Goal: Task Accomplishment & Management: Complete application form

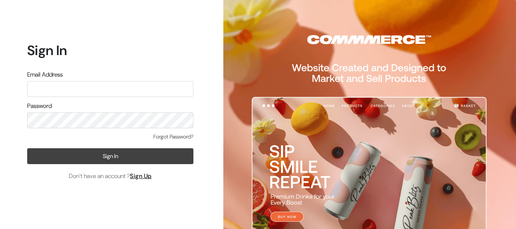
type input "admin@shahbookhouse.com"
click at [106, 159] on button "Sign In" at bounding box center [110, 156] width 166 height 16
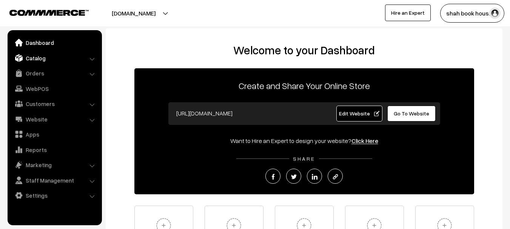
click at [51, 58] on link "Catalog" at bounding box center [54, 58] width 90 height 14
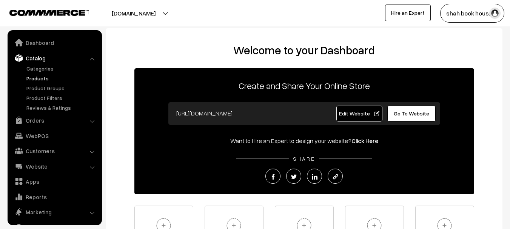
click at [33, 80] on link "Products" at bounding box center [62, 78] width 75 height 8
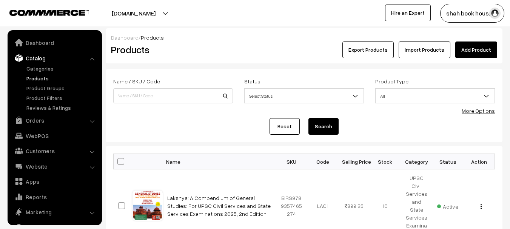
scroll to position [21, 0]
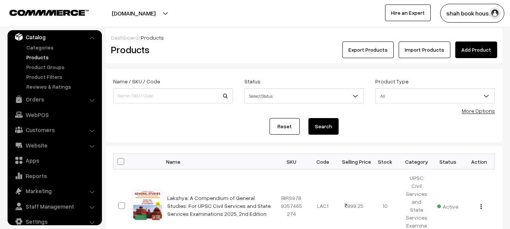
click at [478, 46] on link "Add Product" at bounding box center [476, 50] width 42 height 17
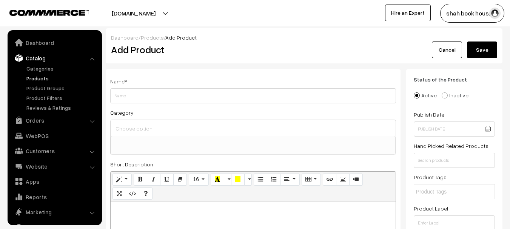
select select
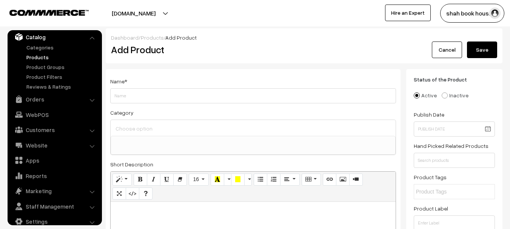
click at [119, 99] on input "Weight" at bounding box center [253, 95] width 286 height 15
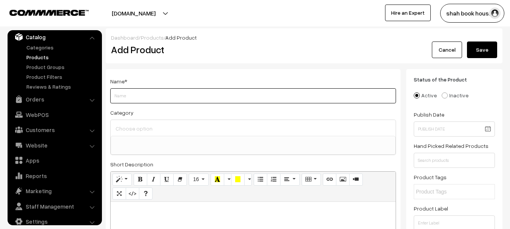
paste input "Federated Learning"
type input "Federated Learning"
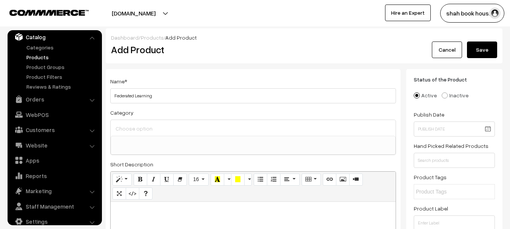
click at [164, 129] on input at bounding box center [253, 128] width 279 height 11
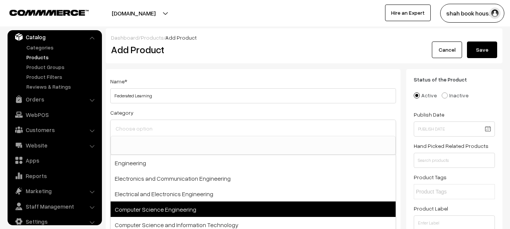
click at [163, 210] on span "Computer Science Engineering" at bounding box center [253, 209] width 285 height 15
select select "117"
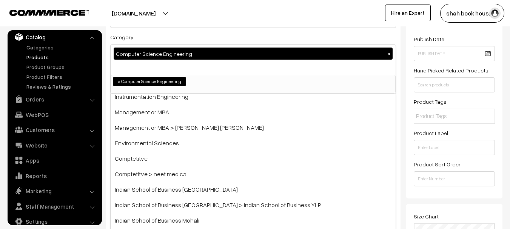
scroll to position [189, 0]
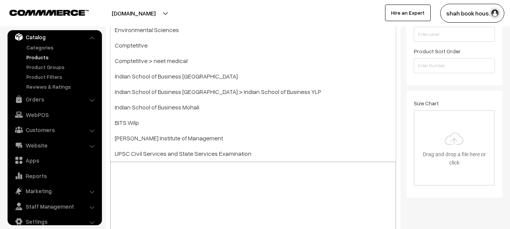
click at [170, 193] on div at bounding box center [253, 182] width 285 height 94
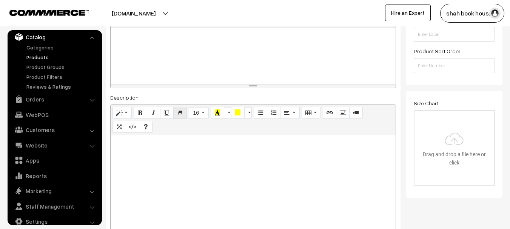
scroll to position [76, 0]
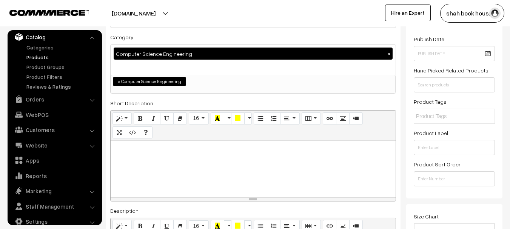
click at [164, 152] on p at bounding box center [252, 149] width 277 height 9
paste div
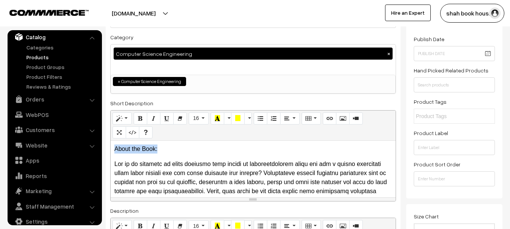
drag, startPoint x: 160, startPoint y: 150, endPoint x: 96, endPoint y: 152, distance: 64.6
click at [137, 117] on button "Bold (CTRL+B)" at bounding box center [141, 119] width 14 height 12
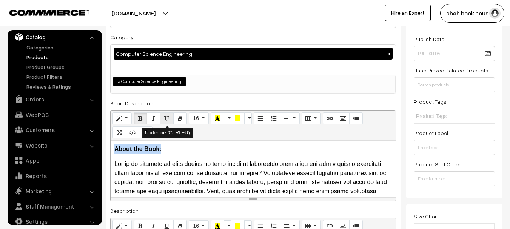
click at [166, 119] on icon "Underline (CTRL+U)" at bounding box center [166, 118] width 5 height 6
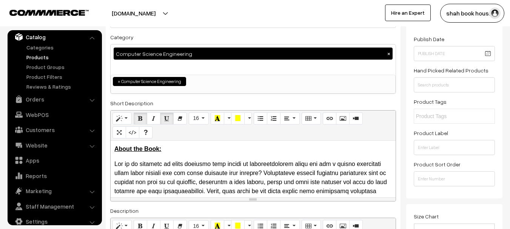
click at [191, 169] on p at bounding box center [252, 214] width 277 height 109
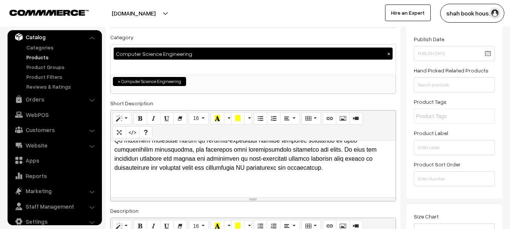
click at [347, 169] on p at bounding box center [252, 118] width 277 height 109
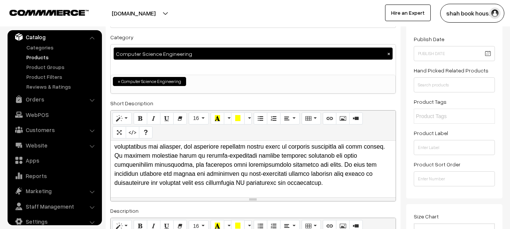
scroll to position [151, 0]
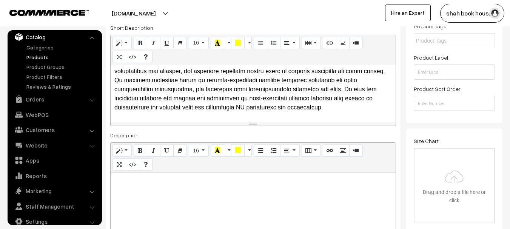
click at [160, 186] on p at bounding box center [252, 181] width 277 height 9
click at [139, 186] on div at bounding box center [253, 220] width 285 height 94
paste div
drag, startPoint x: 146, startPoint y: 182, endPoint x: 114, endPoint y: 181, distance: 31.4
click at [114, 181] on p "Contents:" at bounding box center [252, 181] width 277 height 9
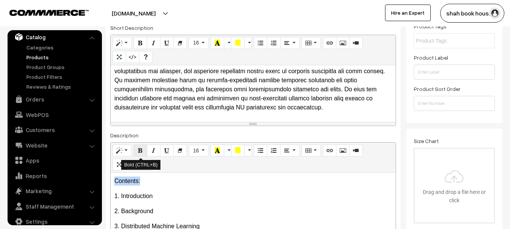
click at [137, 150] on button "Bold (CTRL+B)" at bounding box center [141, 151] width 14 height 12
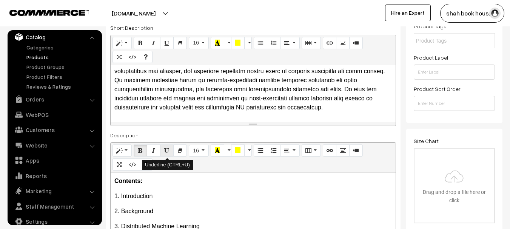
click at [165, 150] on icon "Underline (CTRL+U)" at bounding box center [166, 150] width 5 height 6
click at [182, 190] on div "Contents: 1. Introduction  2. Background  3. Distributed Machine Learning  …" at bounding box center [253, 220] width 285 height 94
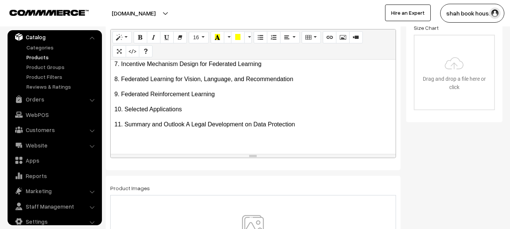
scroll to position [378, 0]
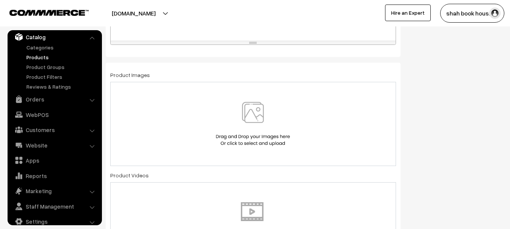
click at [243, 123] on img at bounding box center [253, 124] width 78 height 44
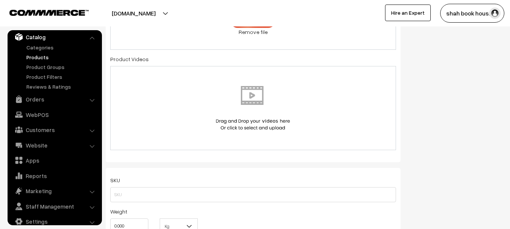
scroll to position [566, 0]
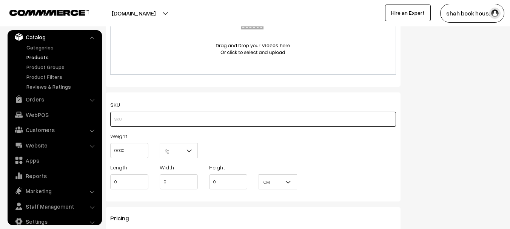
click at [151, 120] on input "text" at bounding box center [253, 119] width 286 height 15
paste input "Contents: 1. Introduction 2. Background 3. Distributed Machine Learning 4. Hori…"
paste input "9783032081896"
type input "BSP9783032081896"
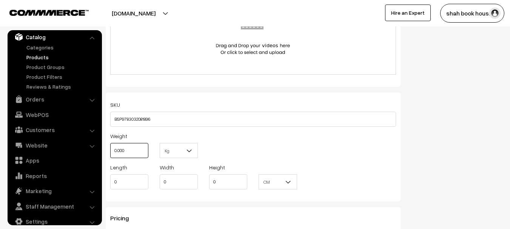
drag, startPoint x: 138, startPoint y: 151, endPoint x: 119, endPoint y: 154, distance: 18.7
click at [119, 154] on input "0.000" at bounding box center [129, 150] width 38 height 15
click at [114, 152] on input "0.000" at bounding box center [129, 150] width 38 height 15
drag, startPoint x: 133, startPoint y: 155, endPoint x: 88, endPoint y: 155, distance: 45.3
click at [88, 155] on body "Thank you for showing interest. Our team will call you shortly. Close [DOMAIN_N…" at bounding box center [255, 176] width 510 height 1484
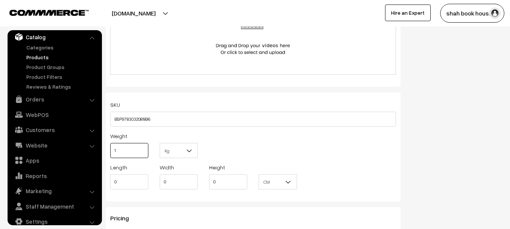
type input "1"
drag, startPoint x: 128, startPoint y: 182, endPoint x: 109, endPoint y: 187, distance: 19.5
click at [109, 187] on div "Length 0" at bounding box center [129, 178] width 49 height 31
type input "9.50"
type input "7.25"
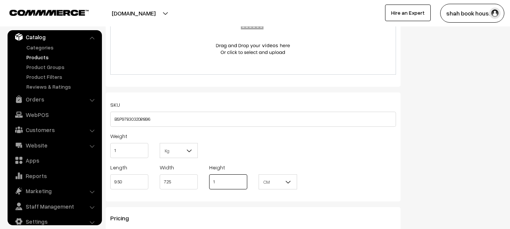
scroll to position [717, 0]
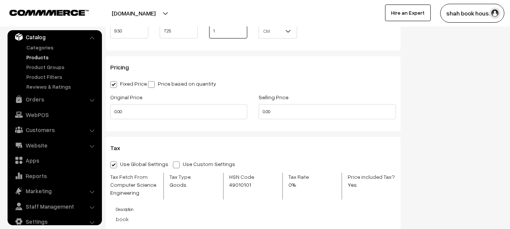
type input "1"
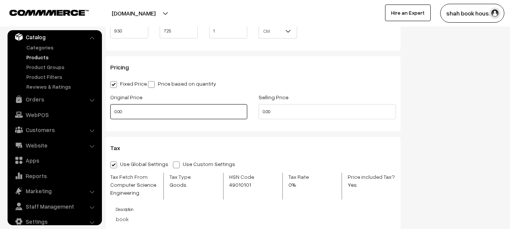
drag, startPoint x: 130, startPoint y: 109, endPoint x: 106, endPoint y: 111, distance: 24.3
click at [106, 111] on div "Original Price 0.00" at bounding box center [179, 107] width 148 height 31
type input "1495"
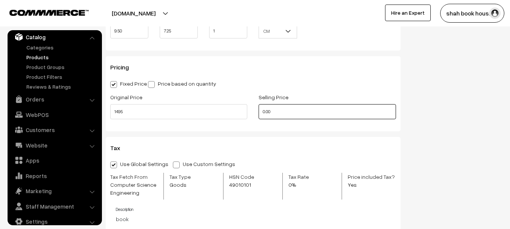
drag, startPoint x: 279, startPoint y: 112, endPoint x: 249, endPoint y: 111, distance: 30.2
click at [249, 111] on div "Original Price 1495 Selling Price 0.00" at bounding box center [253, 107] width 297 height 31
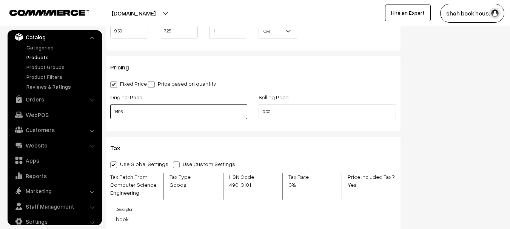
type input "0"
click at [172, 112] on input "1495" at bounding box center [178, 111] width 137 height 15
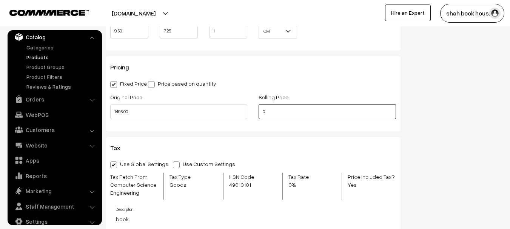
type input "1495"
type input "1270.75"
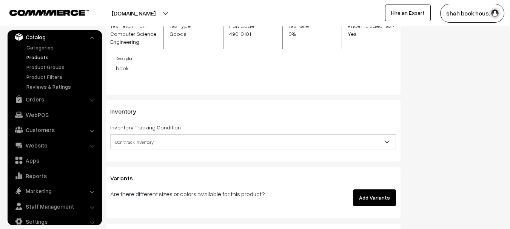
click at [152, 140] on span "Don't track inventory" at bounding box center [253, 142] width 285 height 13
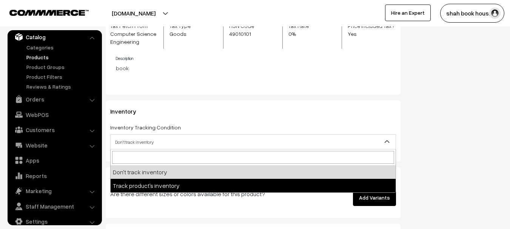
select select "2"
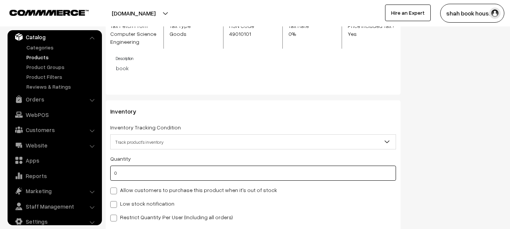
drag, startPoint x: 128, startPoint y: 170, endPoint x: 113, endPoint y: 172, distance: 15.6
click at [113, 172] on input "0" at bounding box center [253, 173] width 286 height 15
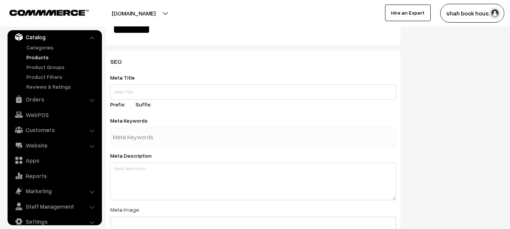
scroll to position [1284, 0]
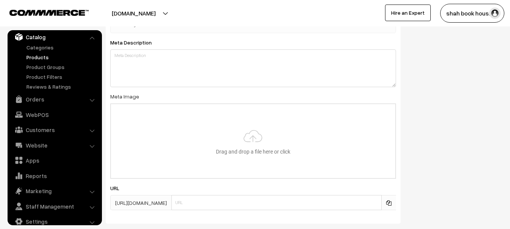
type input "100"
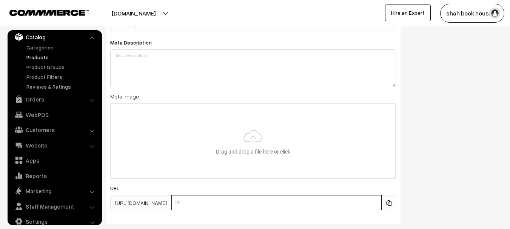
click at [254, 199] on input "text" at bounding box center [276, 202] width 210 height 15
paste input "9783032081896"
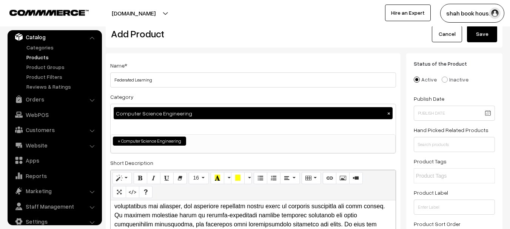
scroll to position [0, 0]
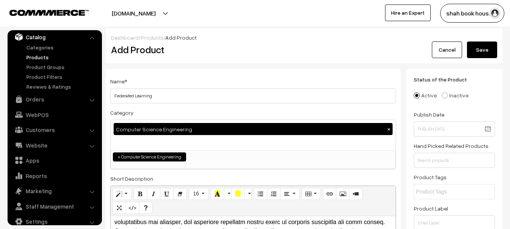
type input "9783032081896"
click at [487, 49] on button "Save" at bounding box center [482, 50] width 30 height 17
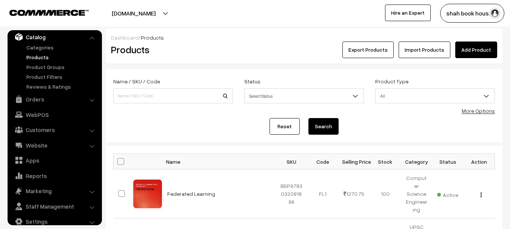
click at [475, 50] on link "Add Product" at bounding box center [476, 50] width 42 height 17
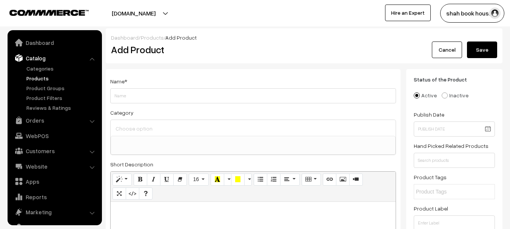
select select
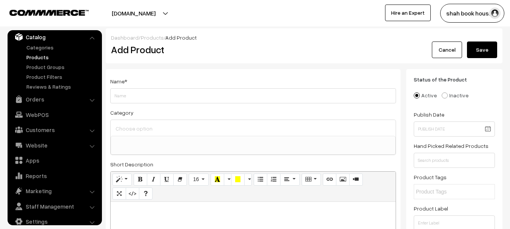
click at [153, 99] on input "Weight" at bounding box center [253, 95] width 286 height 15
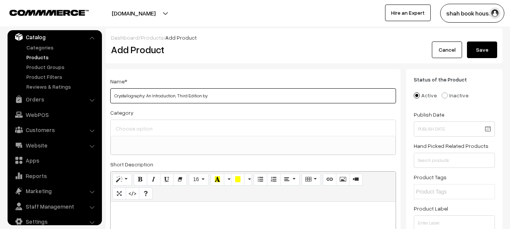
paste input "Walter Borchardt-Ott"
type input "Crystallography: An Introduction, Third Edition by Walter Borchardt-Ott"
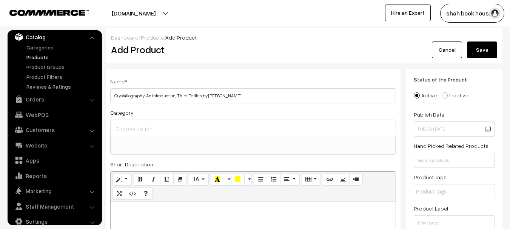
click at [134, 128] on input at bounding box center [253, 128] width 279 height 11
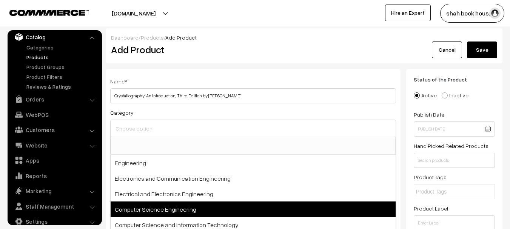
click at [177, 211] on span "Computer Science Engineering" at bounding box center [253, 209] width 285 height 15
select select "117"
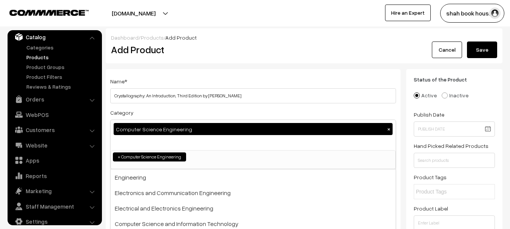
click at [290, 110] on div "Category Computer Science Engineering × Engineering Electronics and Communicati…" at bounding box center [253, 139] width 286 height 62
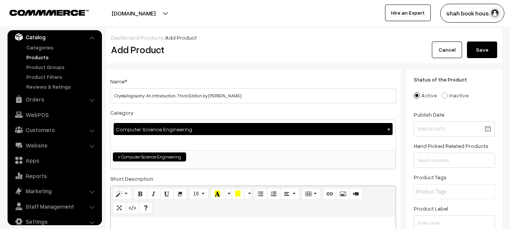
scroll to position [113, 0]
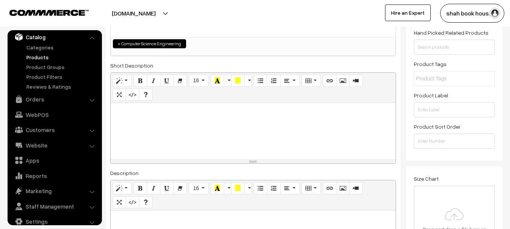
click at [203, 127] on div at bounding box center [253, 131] width 285 height 57
paste div
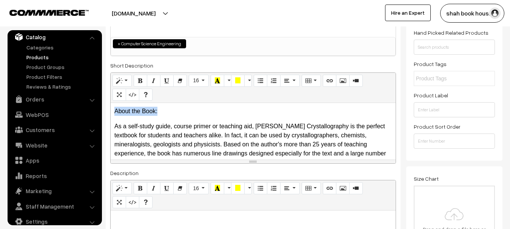
drag, startPoint x: 167, startPoint y: 110, endPoint x: 113, endPoint y: 113, distance: 54.5
click at [113, 113] on div "About the Book: As a self-study guide, course primer or teaching aid, Borchard…" at bounding box center [253, 131] width 285 height 57
click at [138, 83] on icon "Bold (CTRL+B)" at bounding box center [140, 80] width 5 height 6
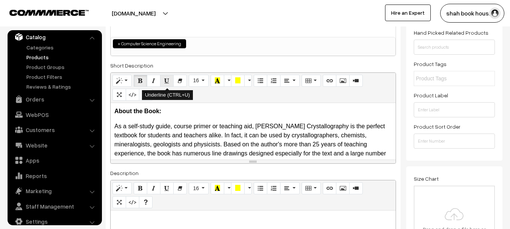
click at [165, 81] on icon "Underline (CTRL+U)" at bounding box center [166, 80] width 5 height 6
click at [181, 129] on p "As a self-study guide, course primer or teaching aid, Borchardt-Ott’s Crystallo…" at bounding box center [252, 149] width 277 height 54
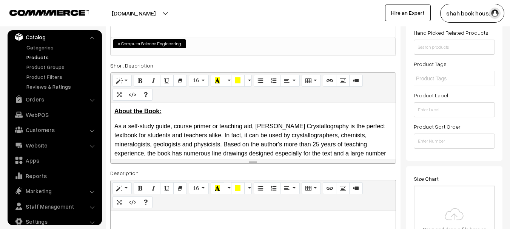
scroll to position [51, 0]
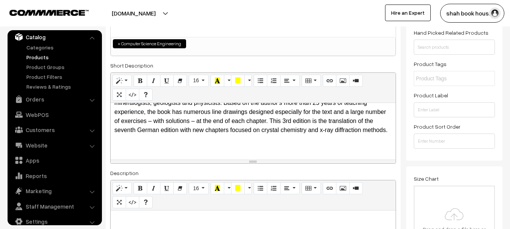
click at [180, 117] on p "As a self-study guide, course primer or teaching aid, Borchardt-Ott’s Crystallo…" at bounding box center [252, 107] width 277 height 54
click at [172, 129] on p "As a self-study guide, course primer or teaching aid, Borchardt-Ott’s Crystallo…" at bounding box center [252, 107] width 277 height 54
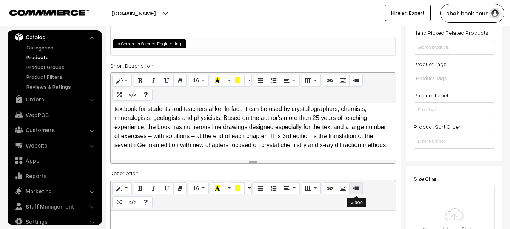
scroll to position [227, 0]
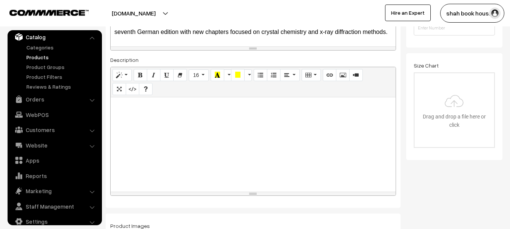
click at [203, 140] on div at bounding box center [253, 144] width 285 height 94
click at [183, 150] on div at bounding box center [253, 144] width 285 height 94
paste div
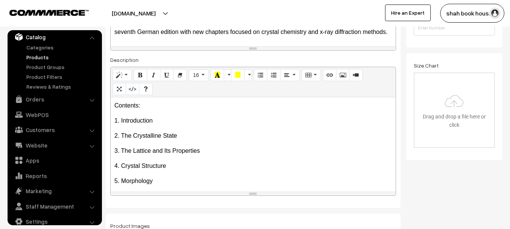
scroll to position [189, 0]
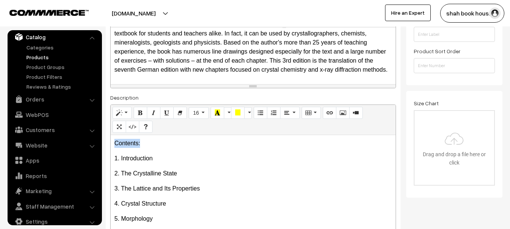
drag, startPoint x: 146, startPoint y: 142, endPoint x: 105, endPoint y: 145, distance: 41.2
click at [137, 113] on button "Bold (CTRL+B)" at bounding box center [141, 113] width 14 height 12
click at [169, 112] on icon "Underline (CTRL+U)" at bounding box center [166, 112] width 5 height 6
click at [158, 154] on p "1. Introduction" at bounding box center [252, 158] width 277 height 9
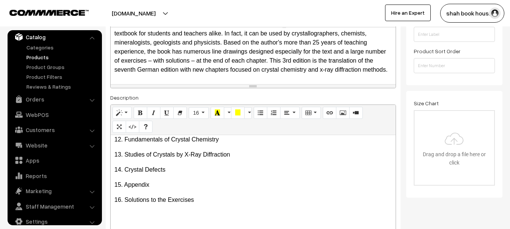
scroll to position [302, 0]
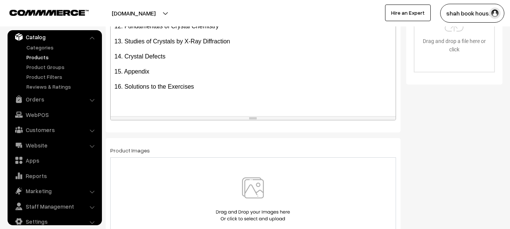
click at [210, 89] on p "16. Solutions to the Exercises" at bounding box center [252, 86] width 277 height 9
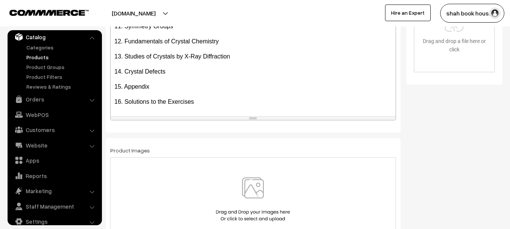
scroll to position [415, 0]
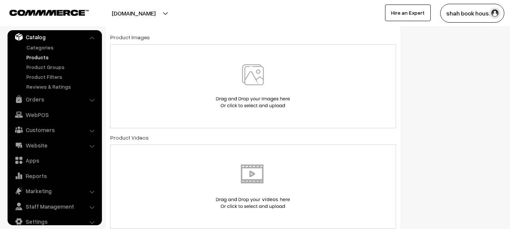
click at [245, 83] on img at bounding box center [253, 86] width 78 height 44
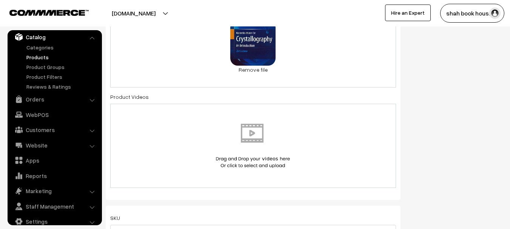
scroll to position [529, 0]
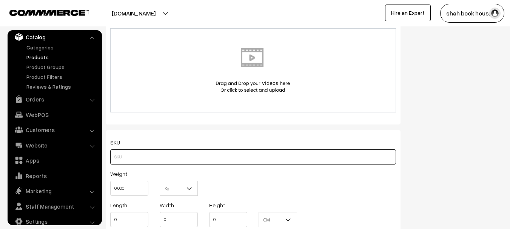
click at [183, 156] on input "text" at bounding box center [253, 157] width 286 height 15
paste input "9783662723388"
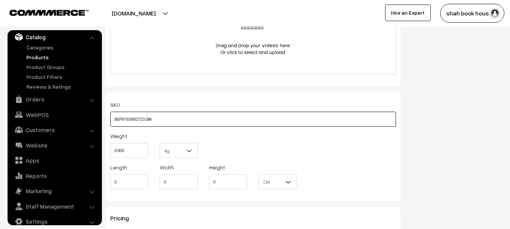
type input "BSP9783662723388"
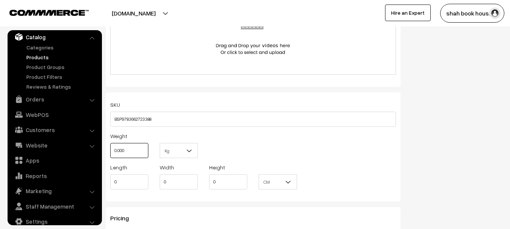
drag, startPoint x: 128, startPoint y: 151, endPoint x: 103, endPoint y: 156, distance: 25.8
click at [103, 156] on div "Name * Crystallography: An Introduction, Third Edition by Walter Borchardt-Ott …" at bounding box center [253, 43] width 306 height 1080
type input "1"
drag, startPoint x: 119, startPoint y: 183, endPoint x: 111, endPoint y: 182, distance: 7.8
click at [109, 184] on div "Length 0" at bounding box center [129, 178] width 49 height 31
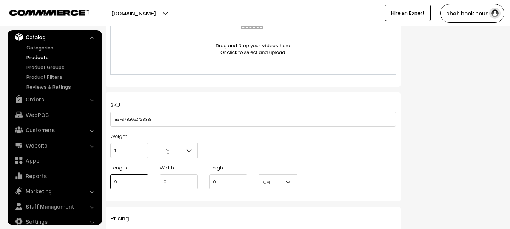
type input "9"
type input "6"
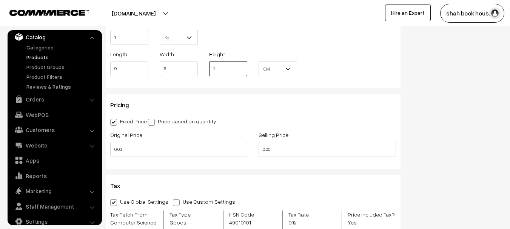
type input "1"
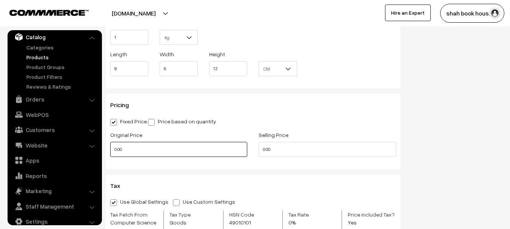
type input "1.20"
drag, startPoint x: 128, startPoint y: 149, endPoint x: 100, endPoint y: 153, distance: 27.8
click at [100, 153] on body "Thank you for showing interest. Our team will call you shortly. Close booksonwe…" at bounding box center [255, 62] width 510 height 1484
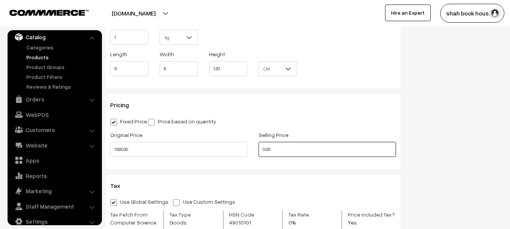
type input "1595"
type input "0"
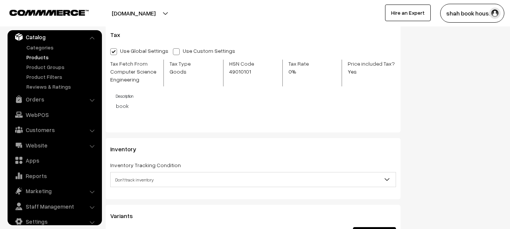
scroll to position [906, 0]
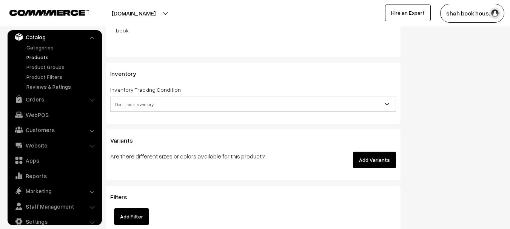
type input "1355.75"
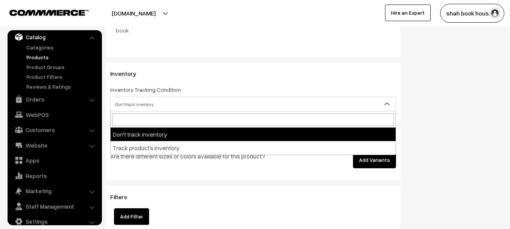
click at [208, 108] on span "Don't track inventory" at bounding box center [253, 104] width 285 height 13
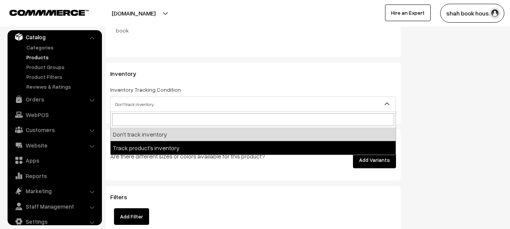
select select "2"
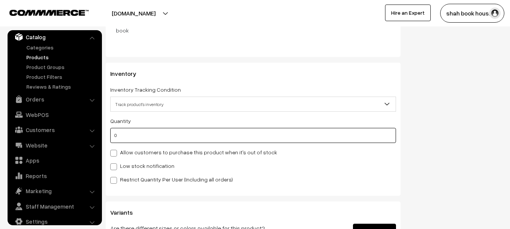
drag, startPoint x: 130, startPoint y: 139, endPoint x: 105, endPoint y: 139, distance: 25.3
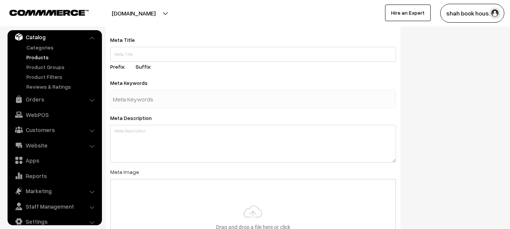
scroll to position [1321, 0]
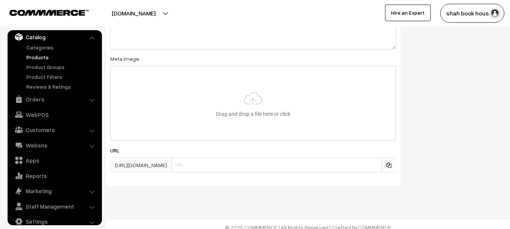
type input "100"
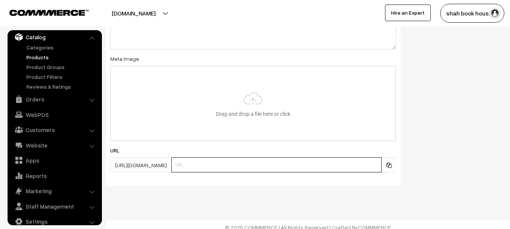
click at [258, 166] on input "text" at bounding box center [276, 164] width 210 height 15
paste input "9783662723388"
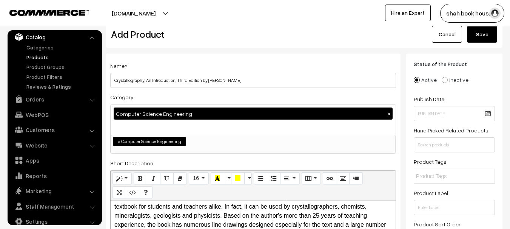
scroll to position [0, 0]
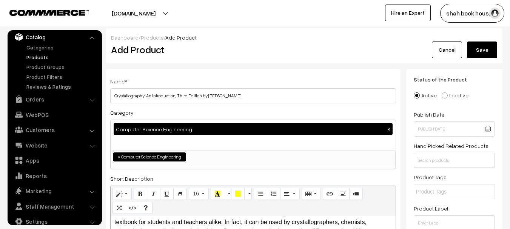
type input "9783662723388"
click at [475, 51] on button "Save" at bounding box center [482, 50] width 30 height 17
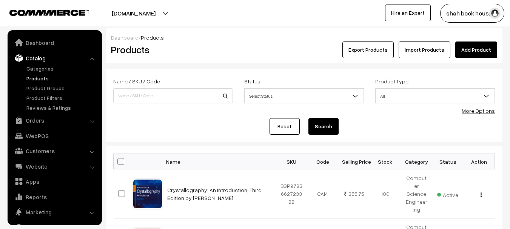
scroll to position [21, 0]
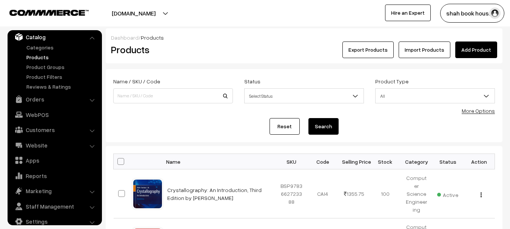
click at [490, 16] on img "button" at bounding box center [494, 13] width 11 height 11
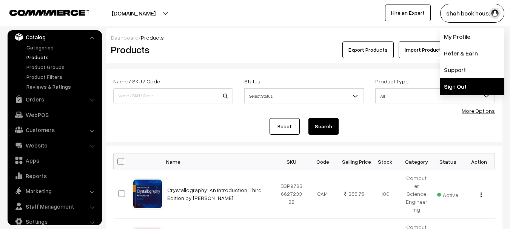
click at [466, 82] on link "Sign Out" at bounding box center [472, 86] width 64 height 17
